Goal: Book appointment/travel/reservation

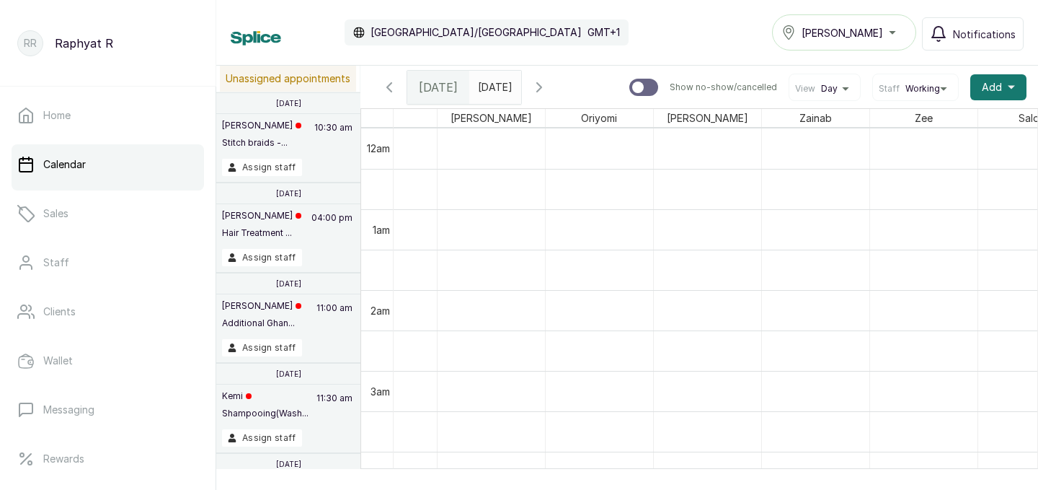
click at [548, 91] on icon "button" at bounding box center [539, 87] width 17 height 17
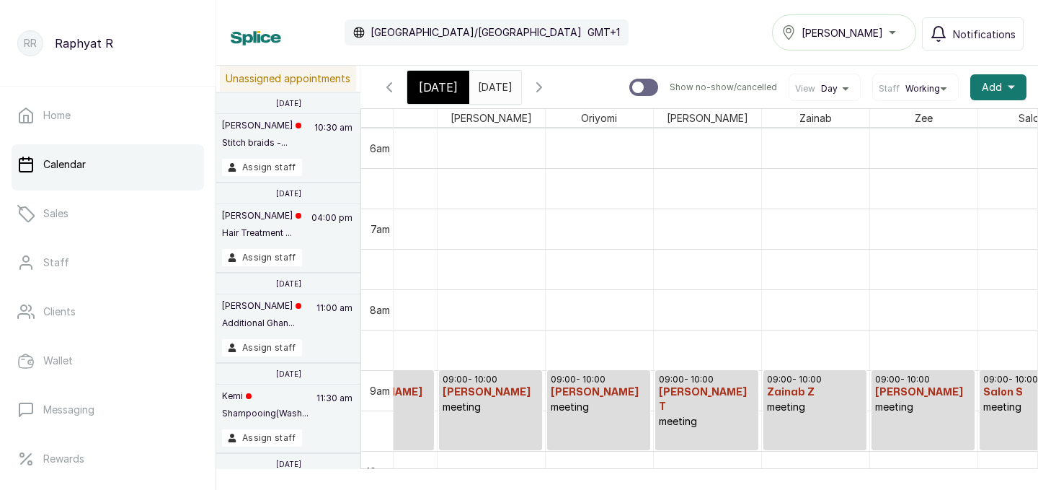
scroll to position [589, 281]
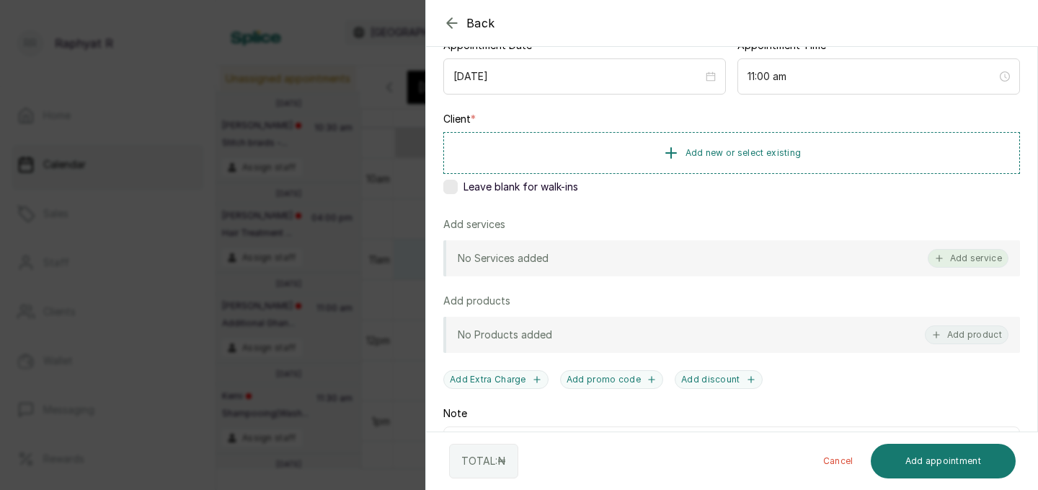
click at [980, 263] on button "Add service" at bounding box center [968, 258] width 81 height 19
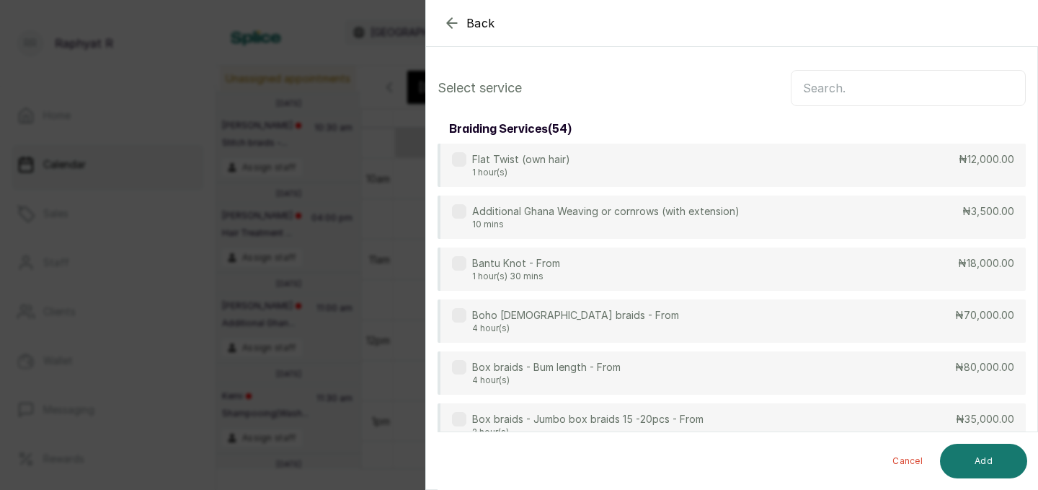
click at [867, 94] on input "text" at bounding box center [908, 88] width 235 height 36
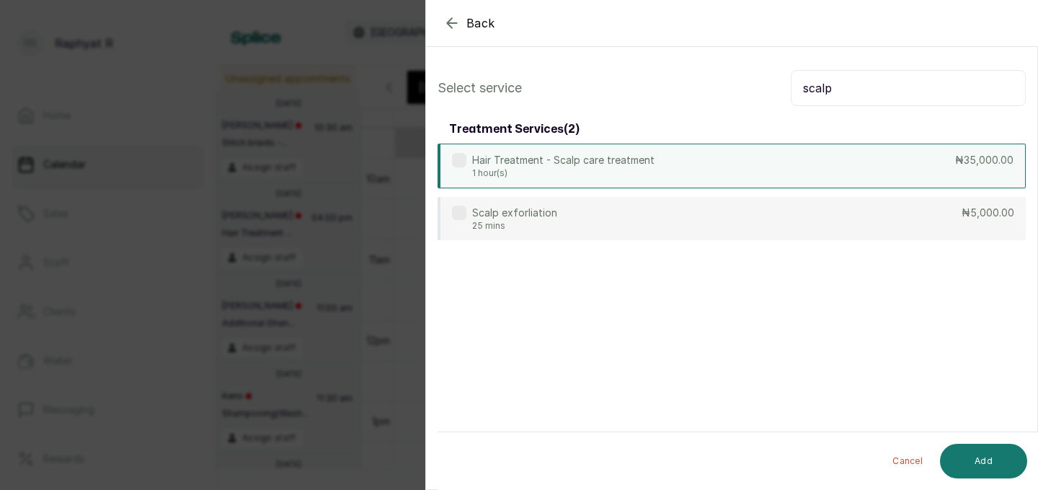
type input "scalp"
click at [762, 171] on div "Hair Treatment - Scalp care treatment 1 hour(s) ₦35,000.00" at bounding box center [732, 166] width 588 height 45
click at [884, 86] on input "scalp" at bounding box center [908, 88] width 235 height 36
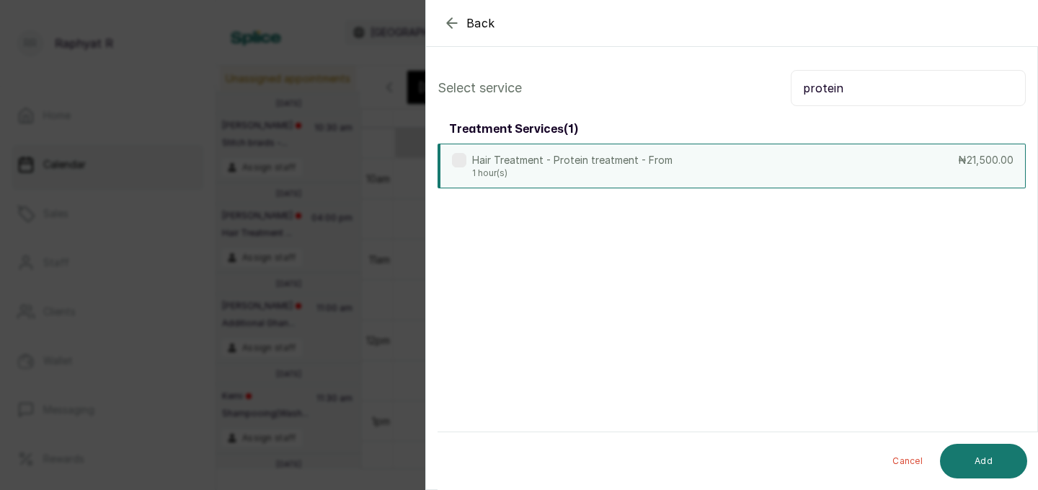
type input "protein"
click at [821, 176] on div "Hair Treatment - Protein treatment - From 1 hour(s) ₦21,500.00" at bounding box center [732, 166] width 588 height 45
click at [969, 454] on button "Add" at bounding box center [983, 461] width 87 height 35
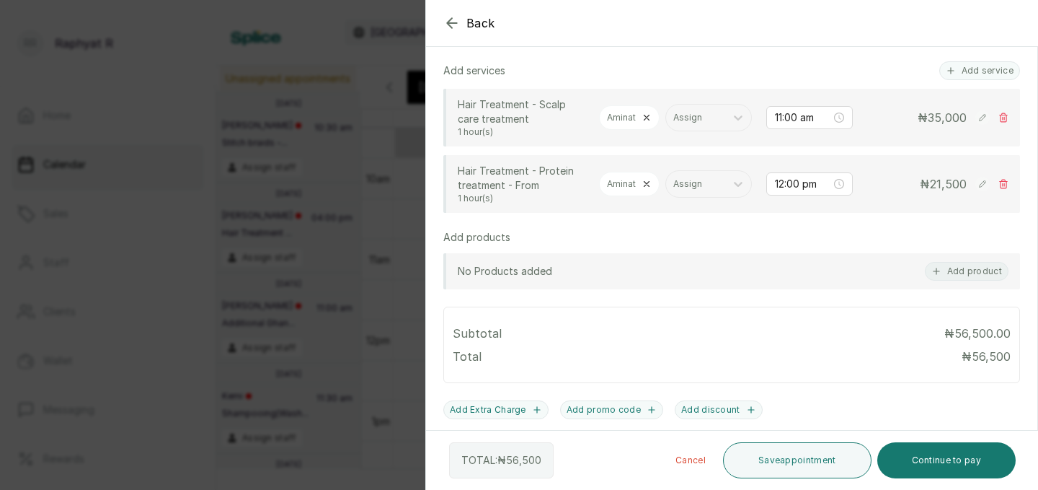
click at [968, 71] on div at bounding box center [894, 59] width 288 height 72
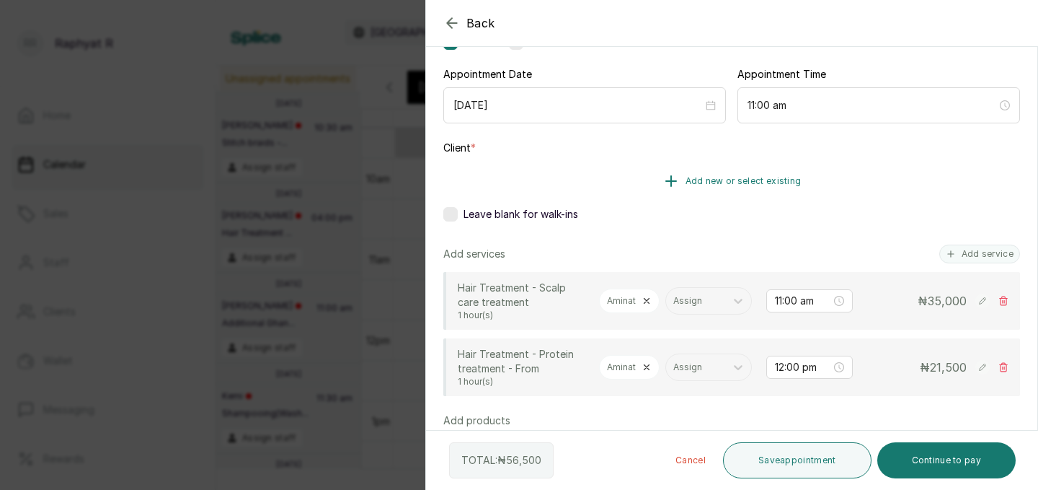
click at [738, 198] on button "Add new or select existing" at bounding box center [732, 181] width 577 height 40
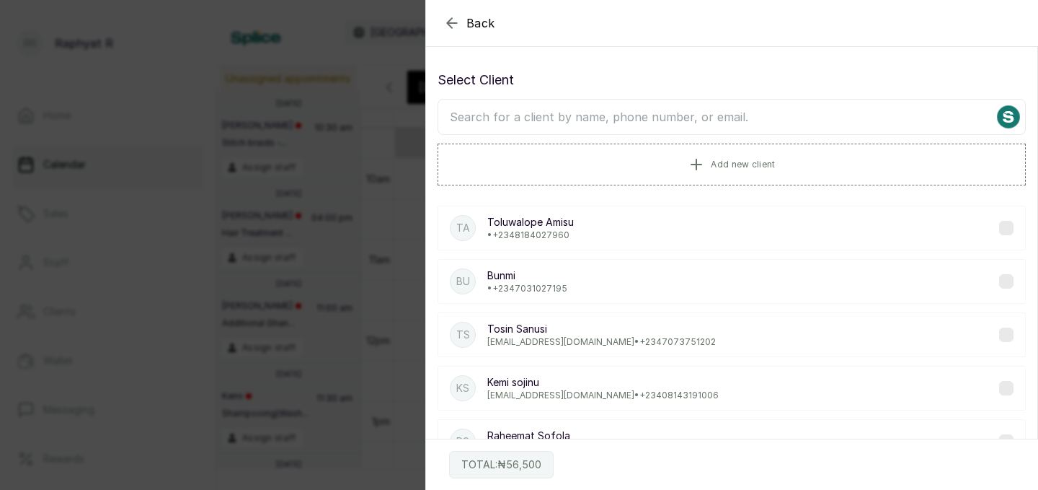
click at [665, 118] on input "text" at bounding box center [732, 117] width 588 height 36
click at [529, 126] on input "text" at bounding box center [732, 117] width 588 height 36
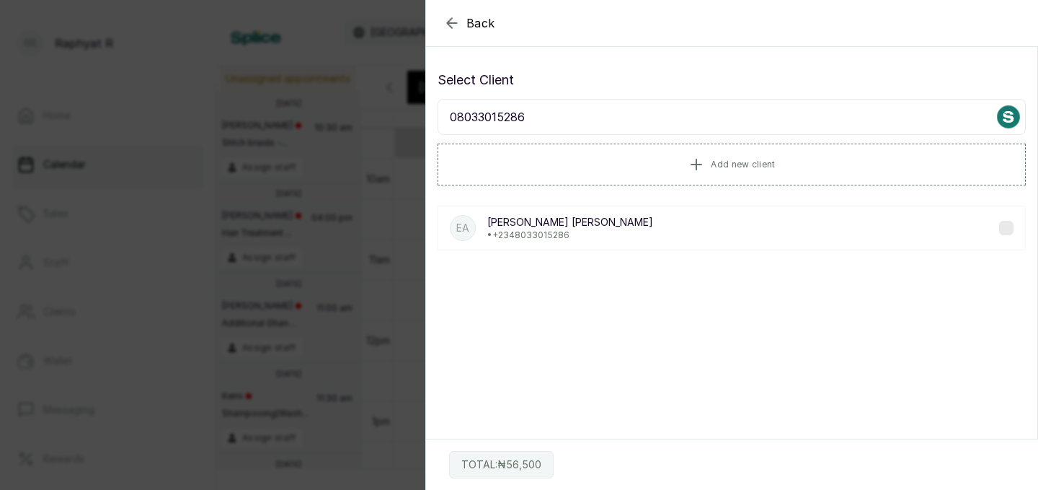
type input "08033015286"
click at [619, 233] on div "EA [PERSON_NAME] [PERSON_NAME] • [PHONE_NUMBER]" at bounding box center [732, 228] width 588 height 45
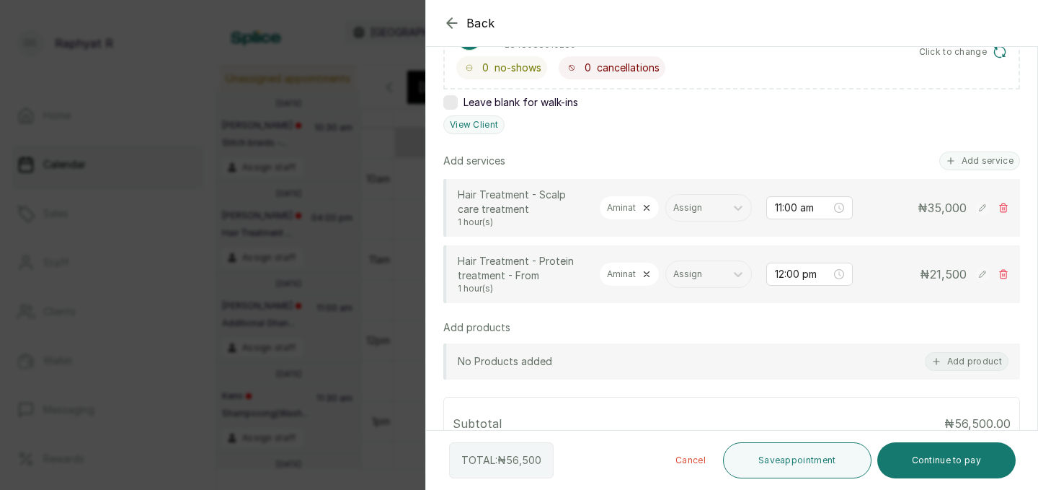
scroll to position [288, 0]
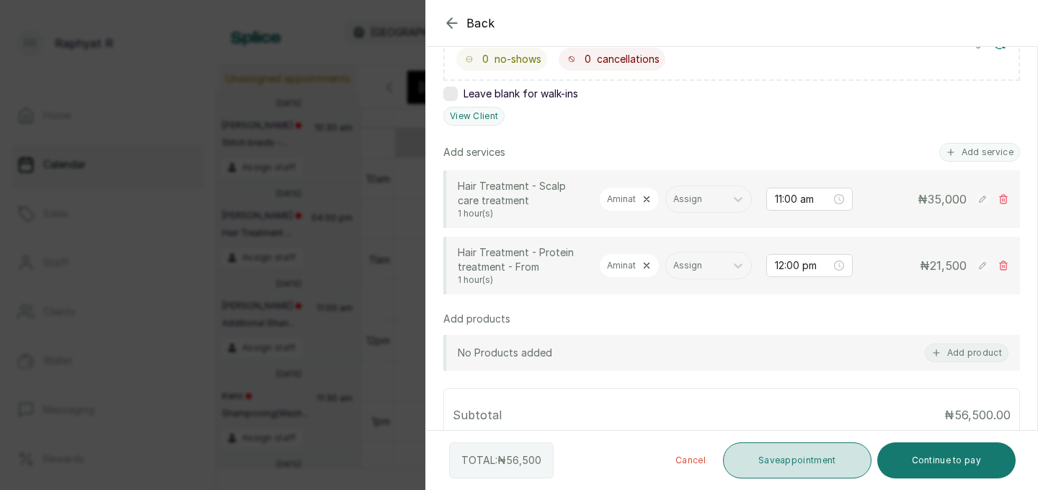
click at [764, 453] on button "Save appointment" at bounding box center [797, 460] width 149 height 36
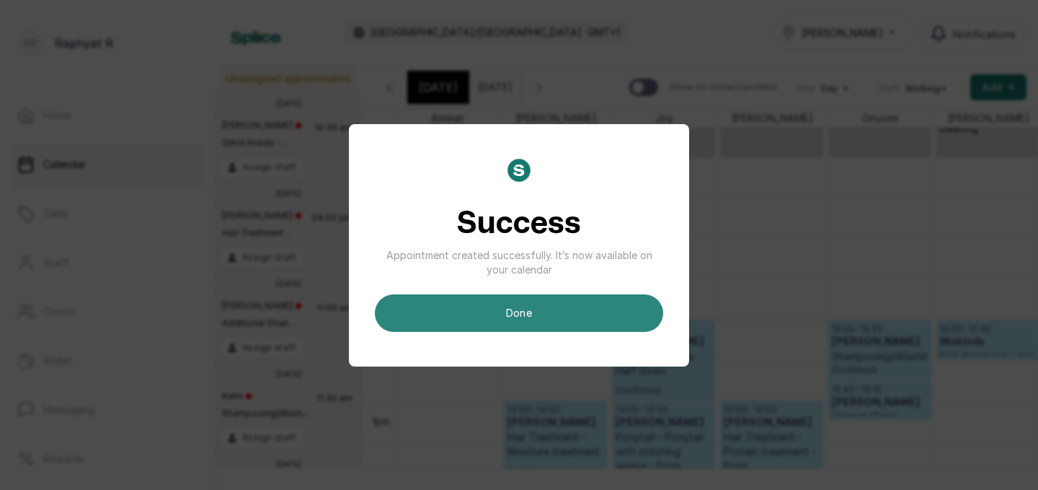
click at [576, 324] on button "done" at bounding box center [519, 313] width 288 height 38
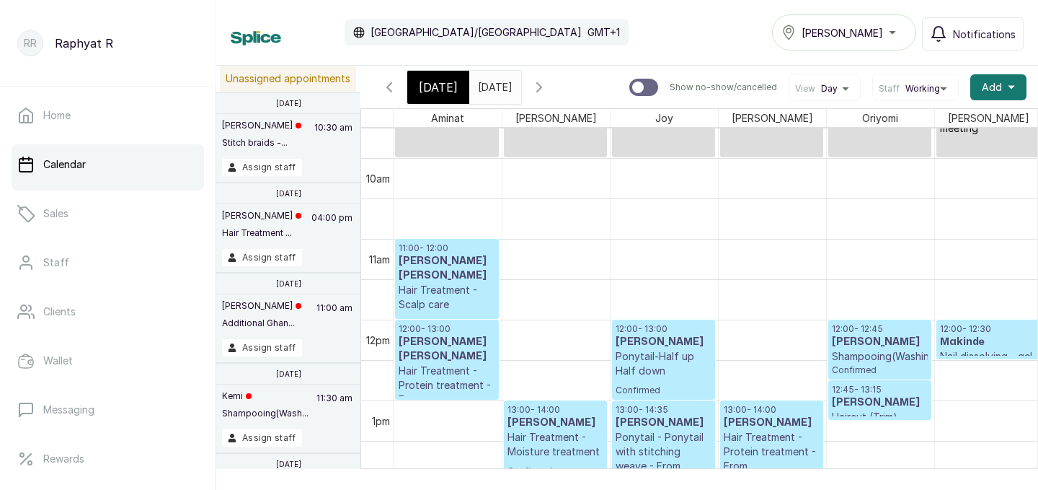
scroll to position [485, 0]
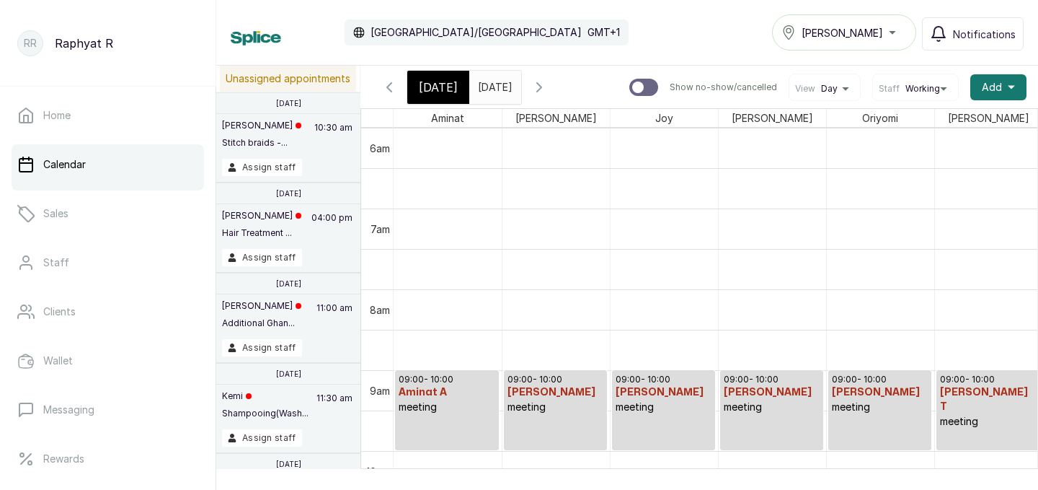
click at [442, 84] on span "[DATE]" at bounding box center [438, 87] width 39 height 17
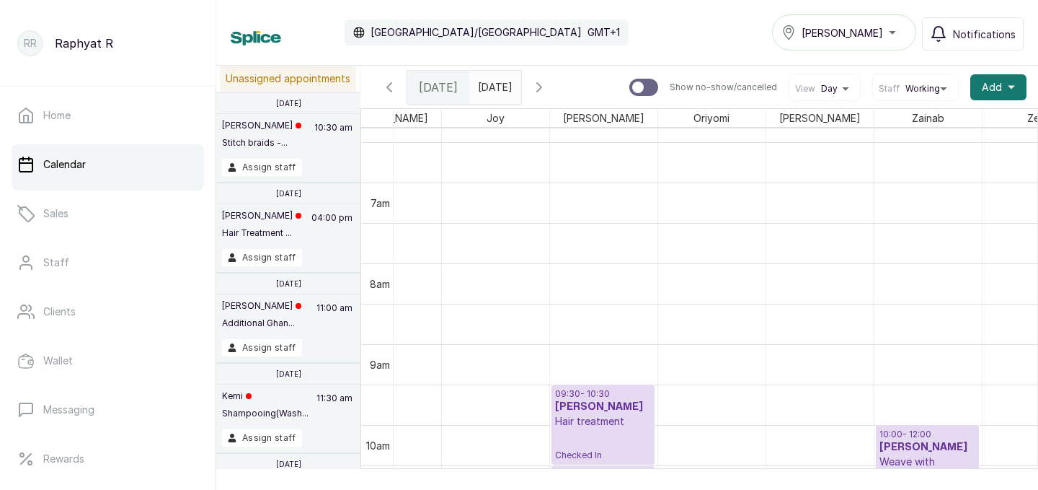
scroll to position [0, 249]
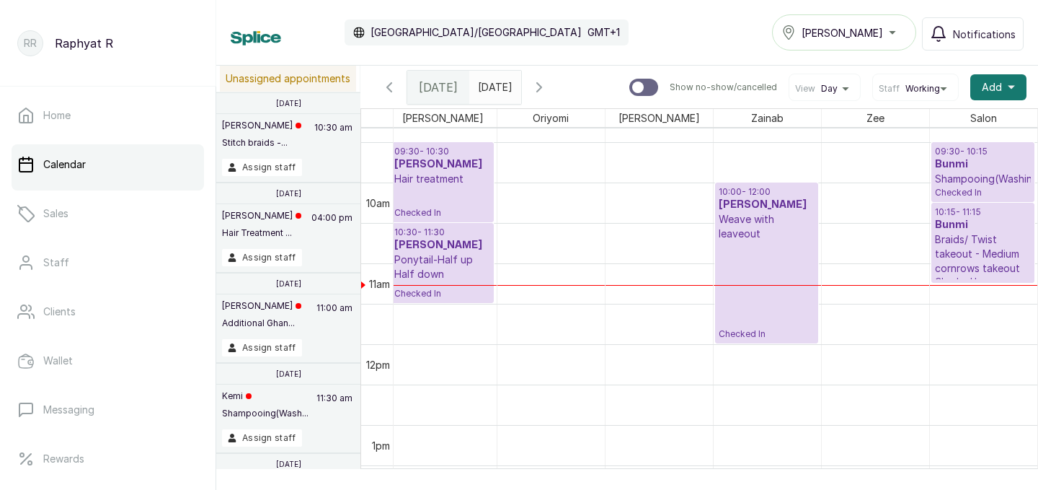
click at [962, 262] on p "Braids/ Twist takeout - Medium cornrows takeout" at bounding box center [983, 253] width 97 height 43
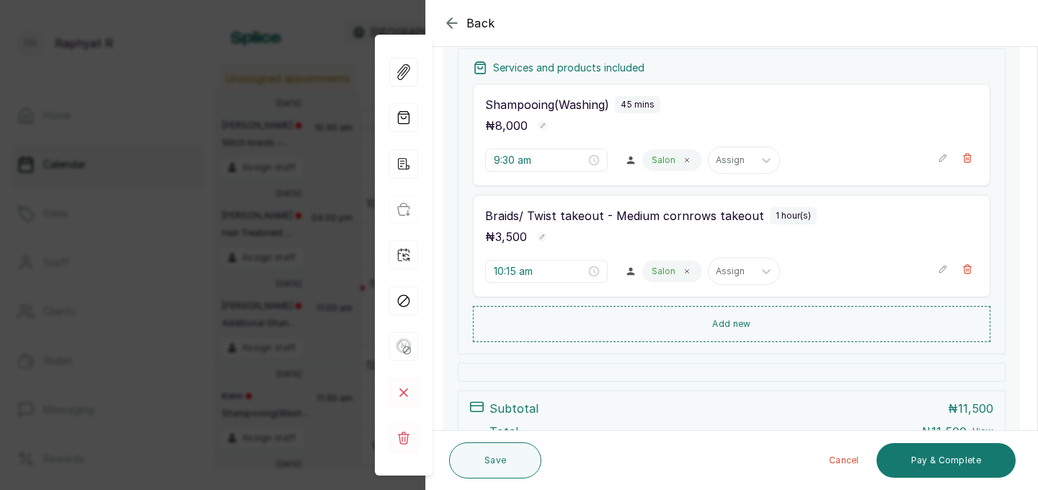
scroll to position [204, 0]
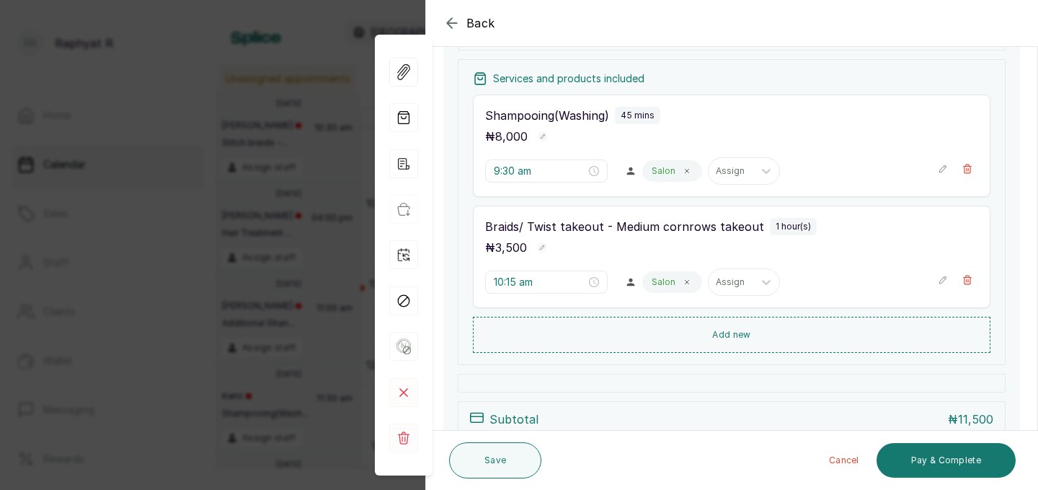
click at [946, 169] on icon "button" at bounding box center [943, 169] width 10 height 10
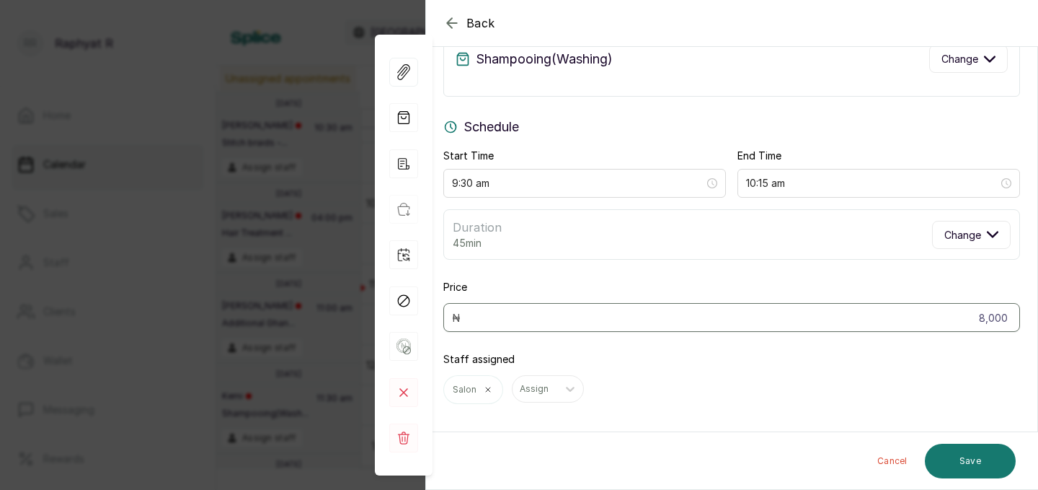
scroll to position [57, 0]
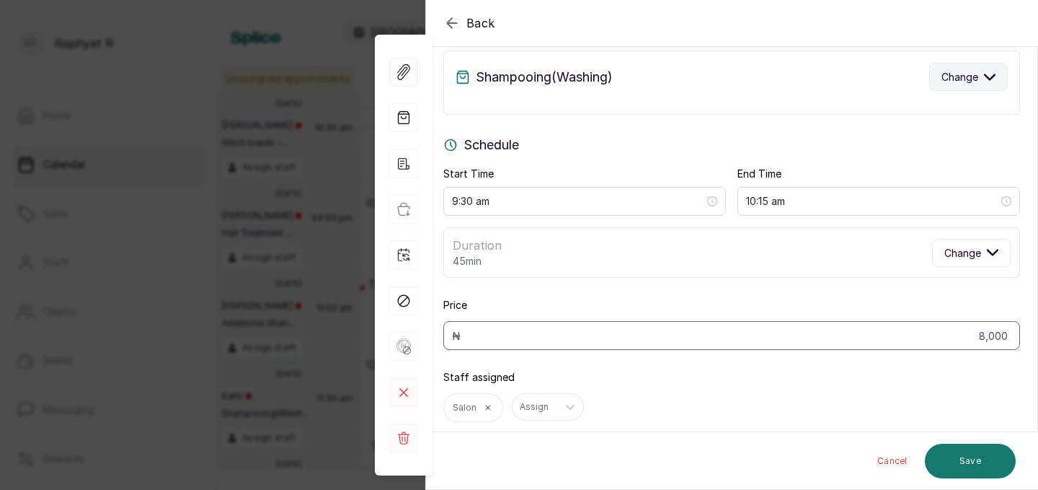
click at [951, 77] on span "Change" at bounding box center [960, 76] width 37 height 15
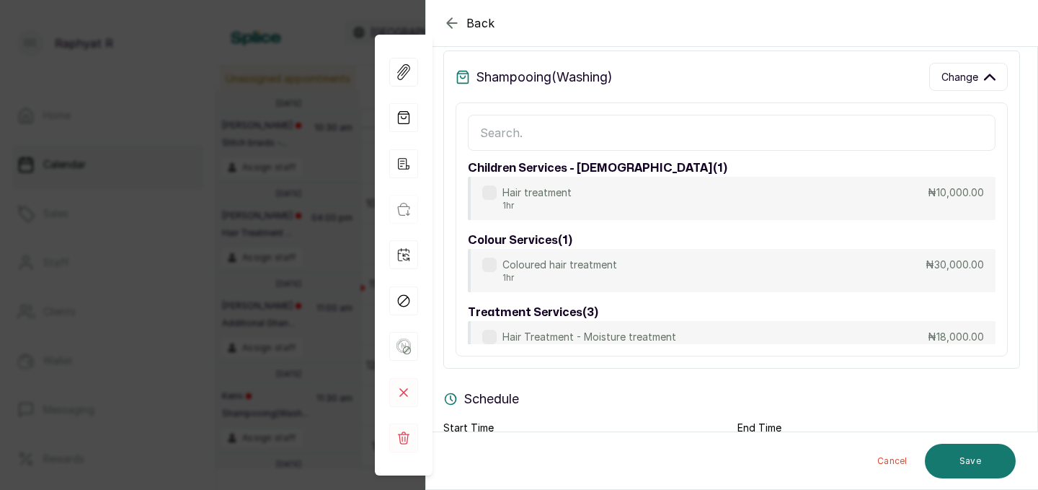
click at [671, 134] on input "text" at bounding box center [732, 133] width 528 height 36
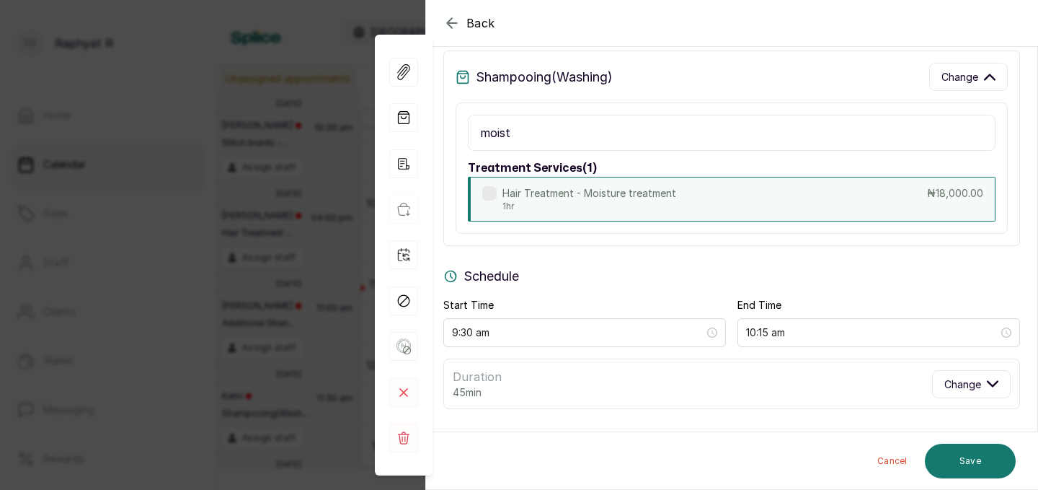
type input "moist"
click at [666, 190] on p "Hair Treatment - Moisture treatment" at bounding box center [590, 193] width 174 height 14
type input "18,000"
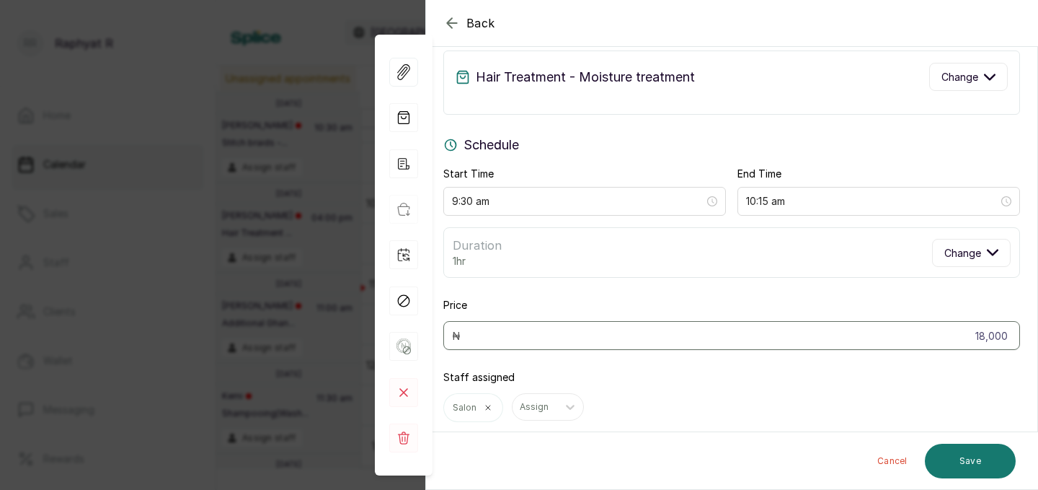
type input "10:30 am"
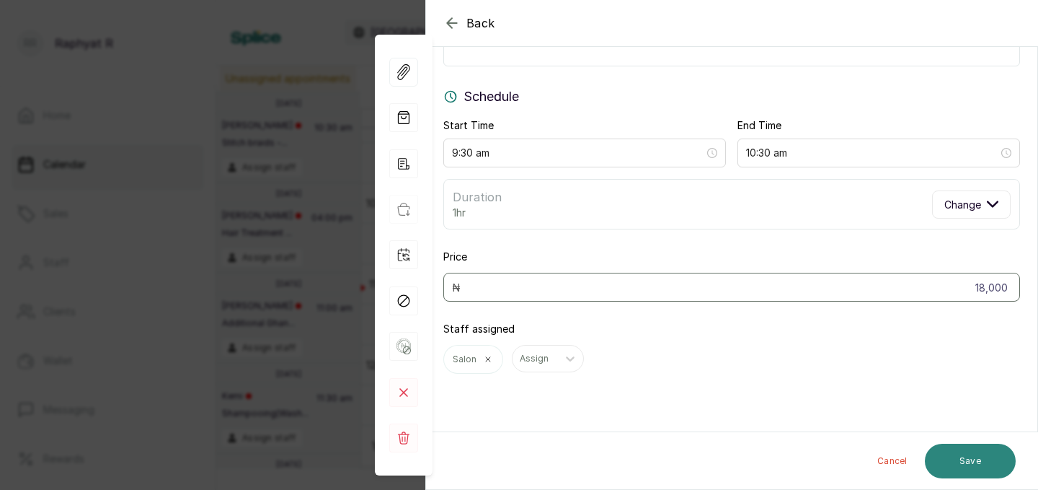
click at [979, 467] on button "Save" at bounding box center [970, 461] width 91 height 35
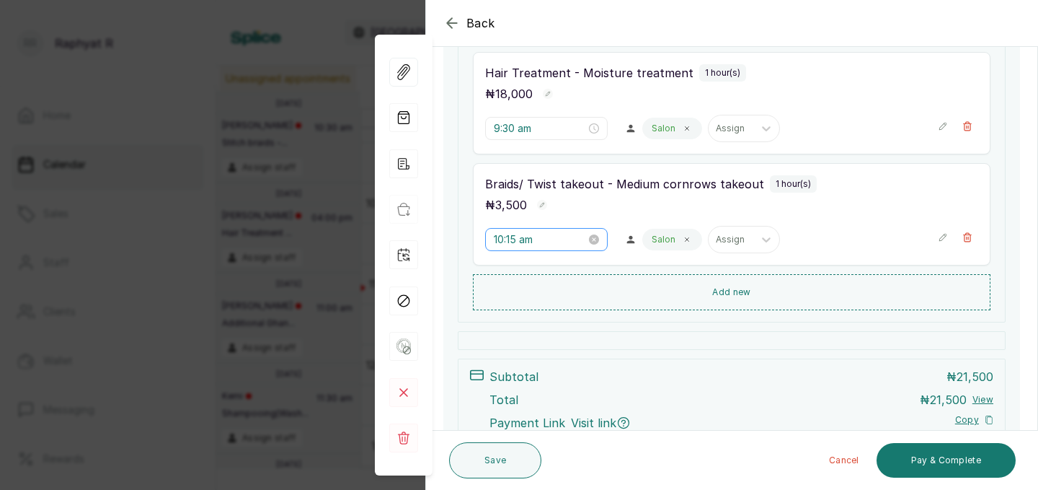
scroll to position [246, 0]
click at [519, 239] on input "10:15 am" at bounding box center [539, 240] width 92 height 16
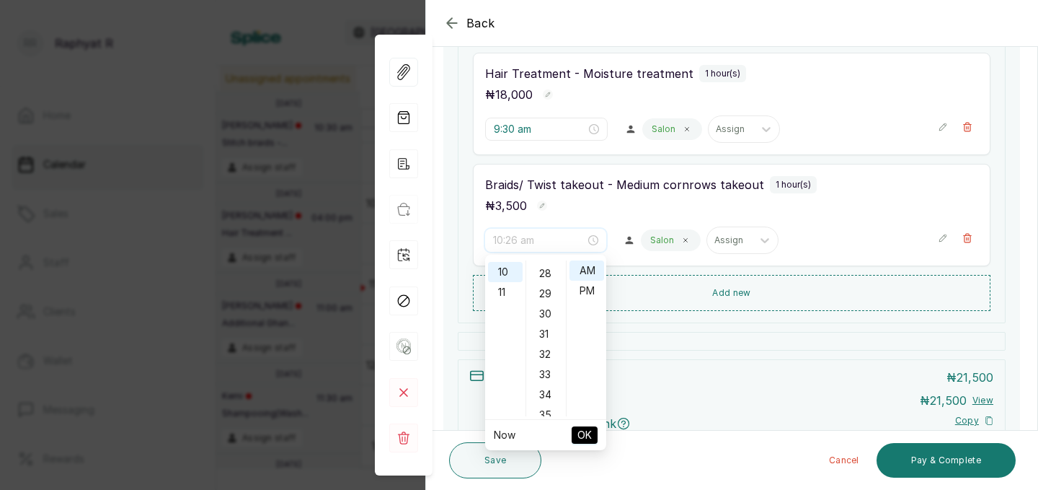
scroll to position [572, 0]
click at [545, 307] on div "30" at bounding box center [546, 304] width 35 height 20
type input "10:30 am"
click at [588, 436] on span "OK" at bounding box center [585, 434] width 14 height 27
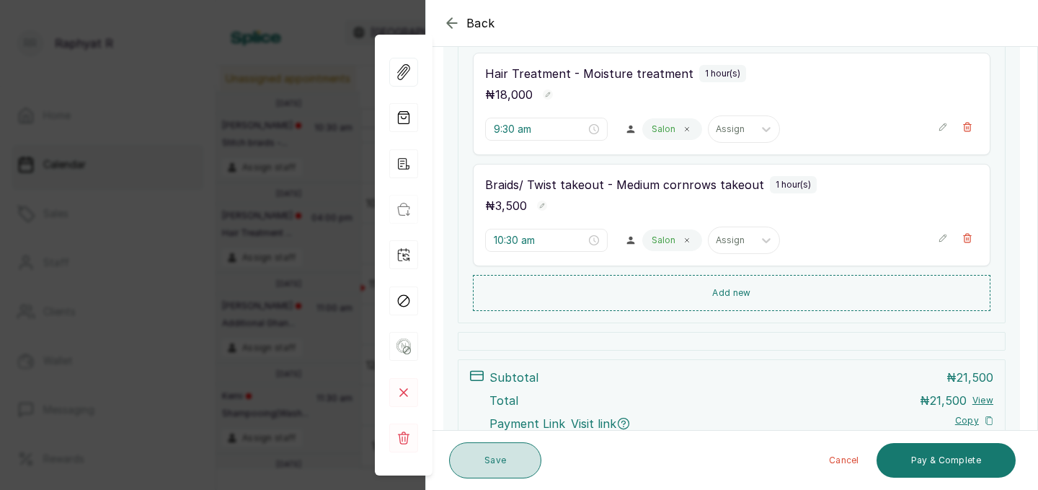
click at [508, 462] on button "Save" at bounding box center [495, 460] width 92 height 36
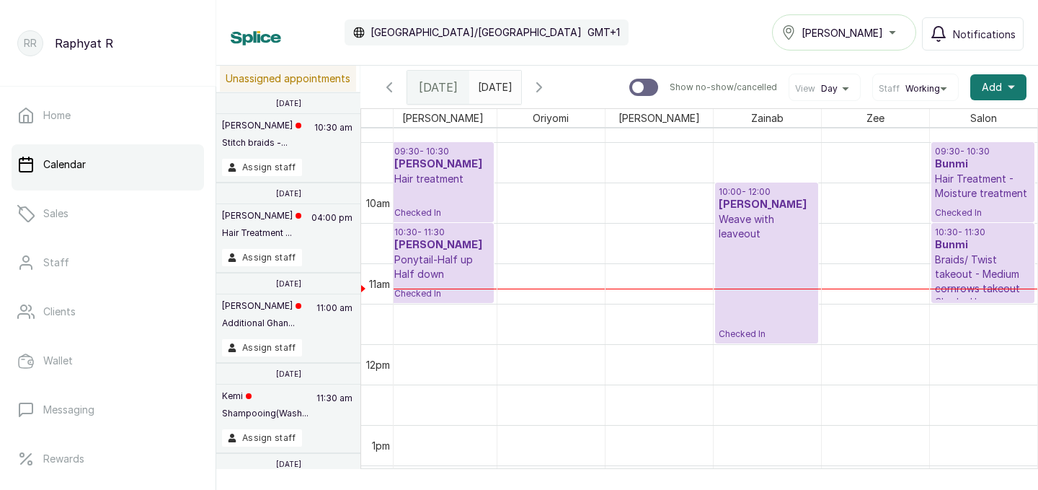
click at [947, 213] on p "Checked In" at bounding box center [983, 209] width 97 height 18
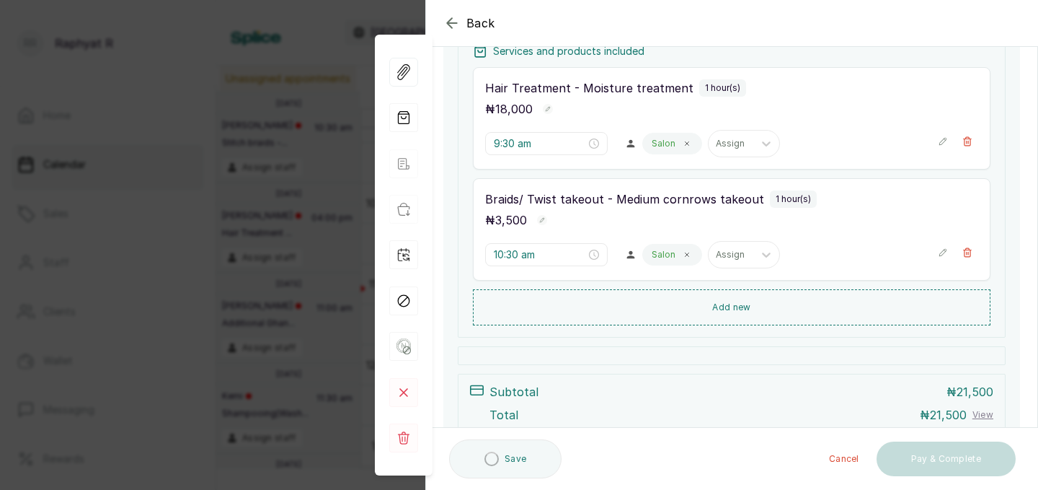
scroll to position [266, 0]
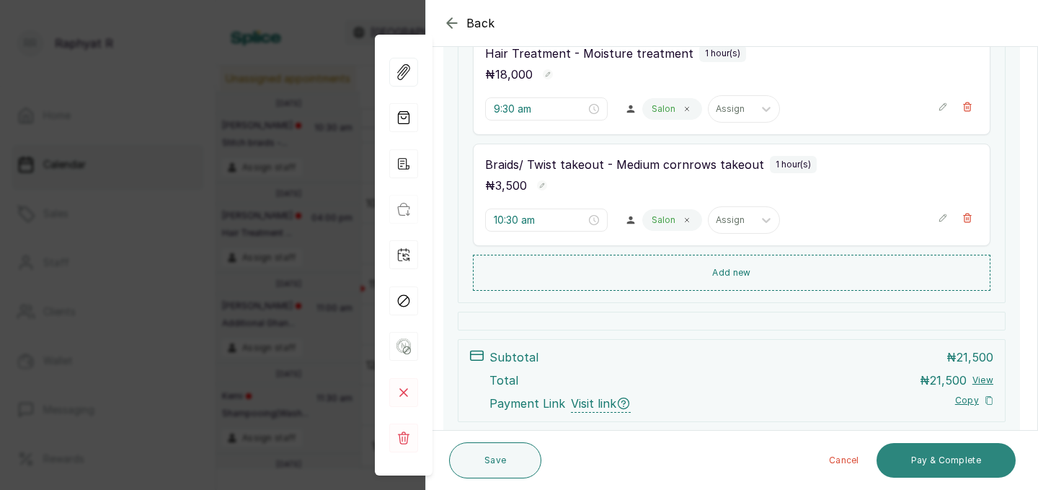
click at [961, 459] on button "Pay & Complete" at bounding box center [946, 460] width 139 height 35
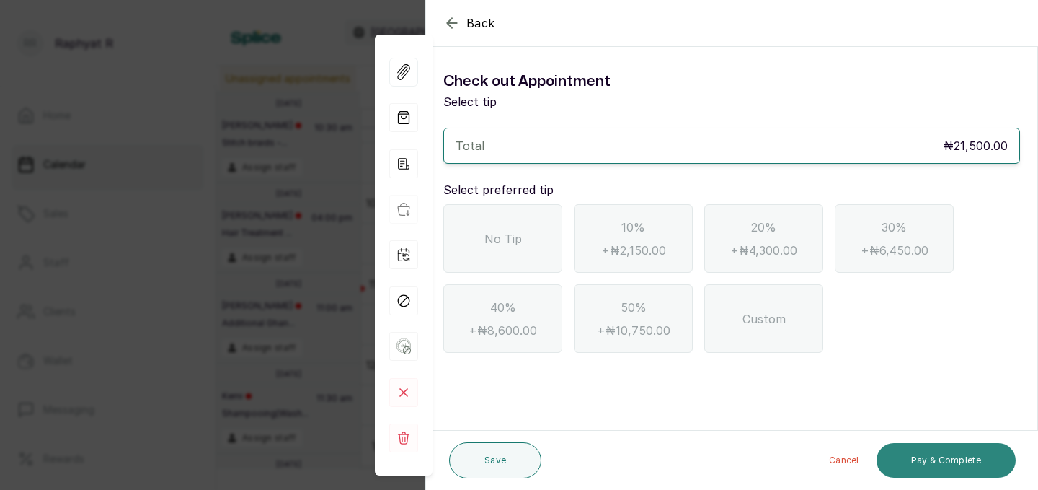
scroll to position [0, 0]
click at [539, 239] on div "No Tip" at bounding box center [503, 238] width 119 height 69
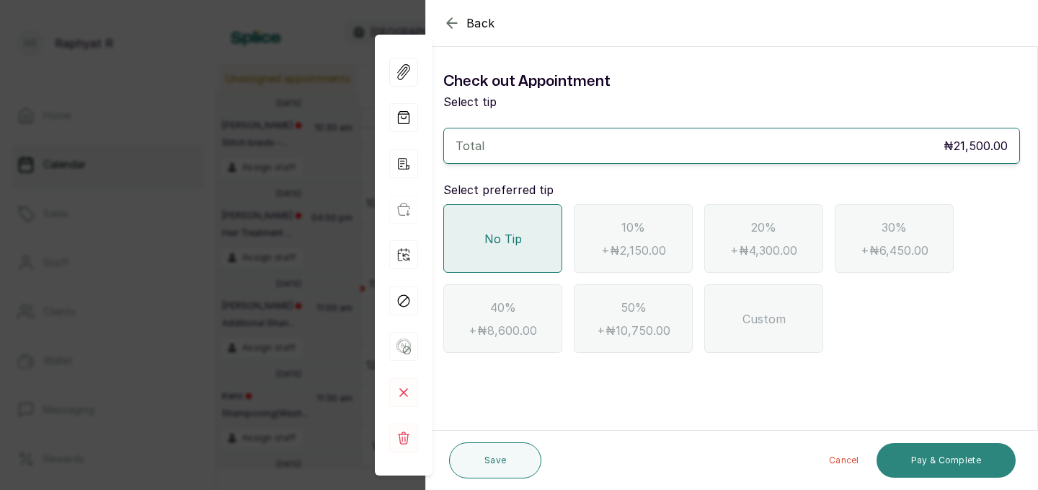
click at [912, 451] on button "Pay & Complete" at bounding box center [946, 460] width 139 height 35
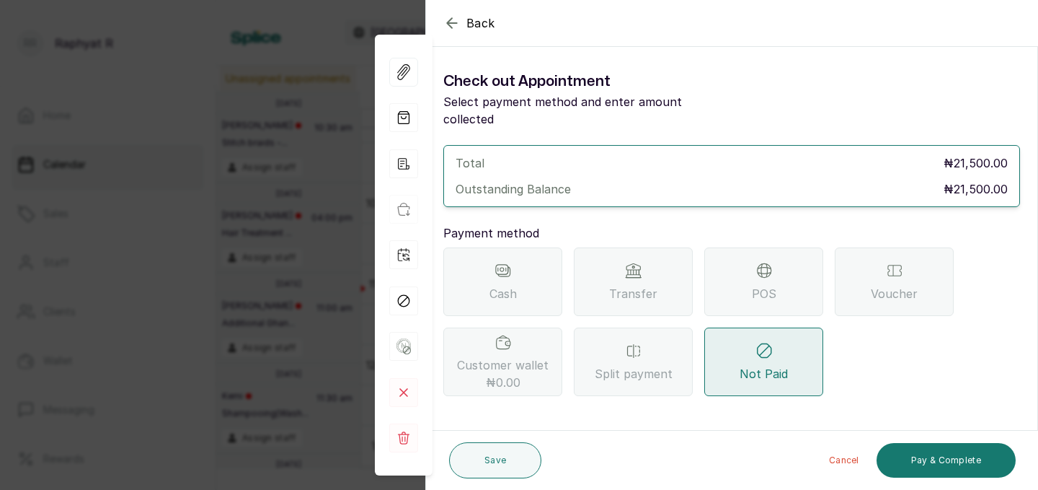
click at [638, 285] on span "Transfer" at bounding box center [633, 293] width 48 height 17
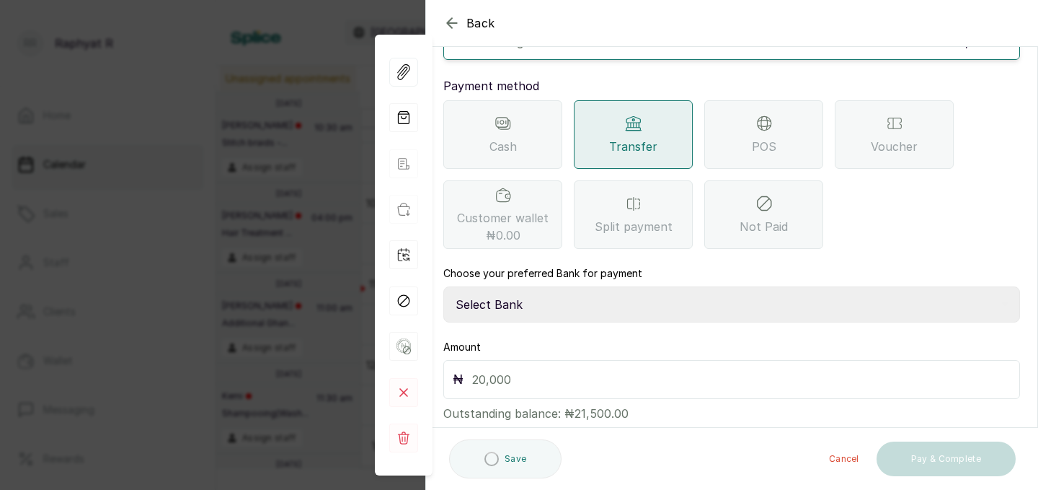
scroll to position [154, 0]
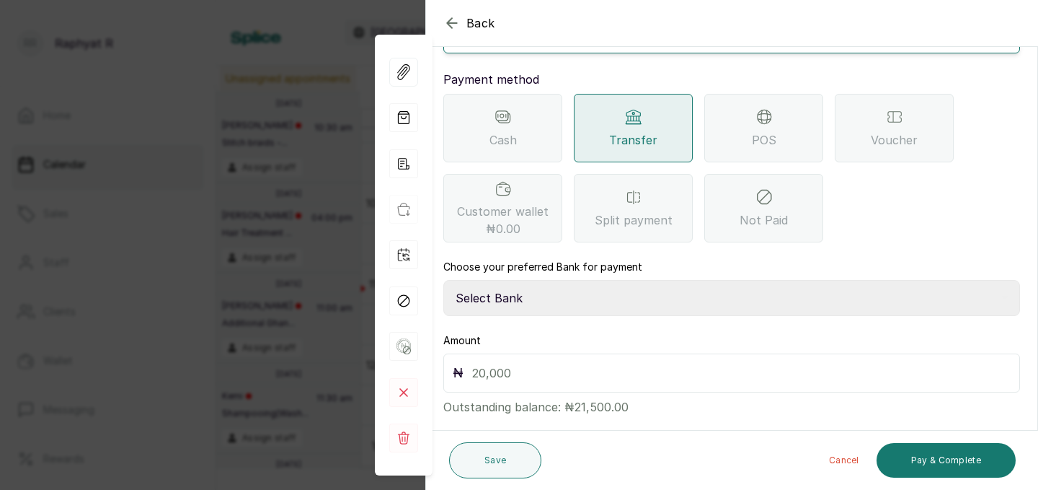
click at [556, 290] on select "Select Bank TRACTION(TRACTION) Providus Bank TASALAHQ HAIR AND BEAUTY Guaranty …" at bounding box center [732, 298] width 577 height 36
select select "d2e8ea74-1b1f-42b2-81f9-dacd6e382dd2"
click at [517, 363] on input "text" at bounding box center [741, 373] width 539 height 20
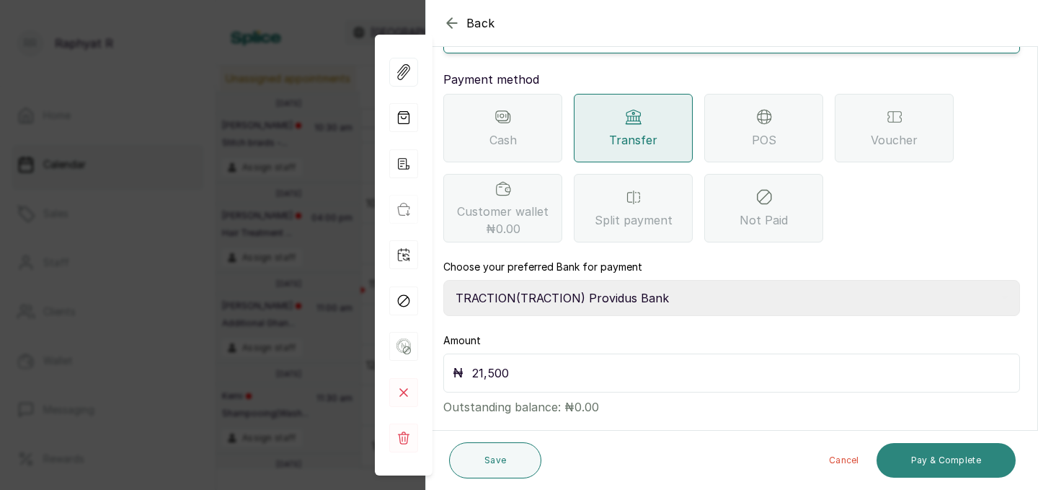
type input "21,500"
click at [958, 462] on button "Pay & Complete" at bounding box center [946, 460] width 139 height 35
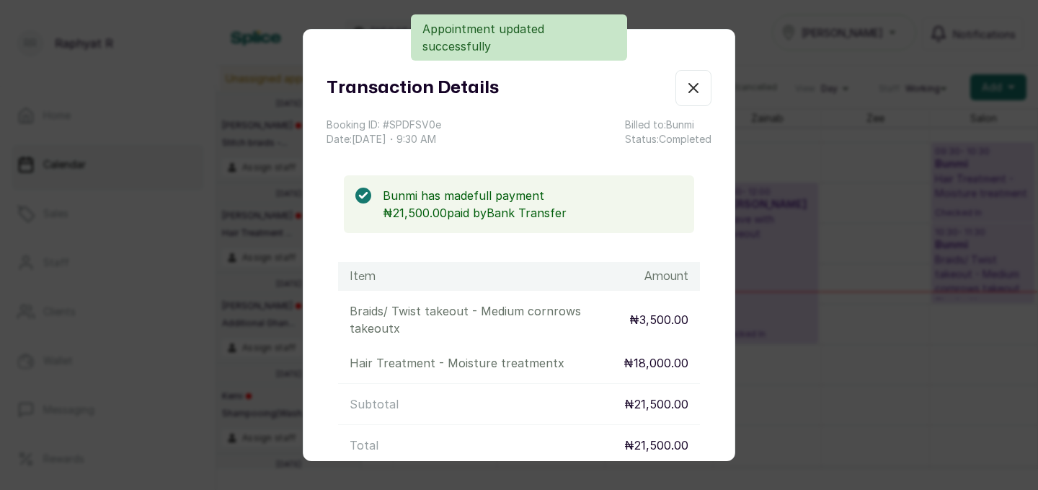
click at [698, 92] on icon "button" at bounding box center [693, 88] width 9 height 9
